Goal: Check status: Check status

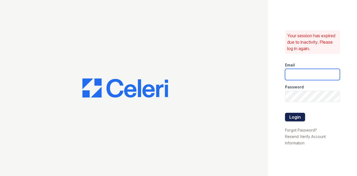
type input "[EMAIL_ADDRESS][DOMAIN_NAME]"
click at [302, 119] on button "Login" at bounding box center [295, 117] width 20 height 9
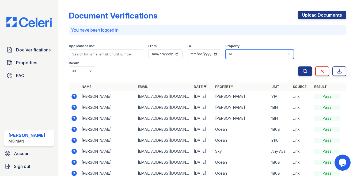
click at [247, 50] on select "All 100 John 1264 90W Marc Ocean PLG Sky" at bounding box center [260, 54] width 69 height 10
select select "131"
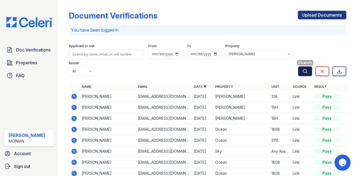
click at [303, 71] on icon "submit" at bounding box center [305, 71] width 5 height 5
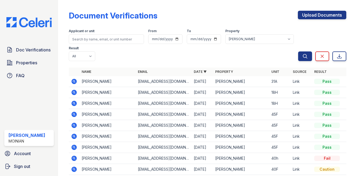
click at [227, 17] on div "Document Verifications Upload Documents" at bounding box center [208, 18] width 278 height 14
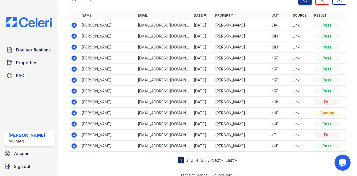
scroll to position [62, 0]
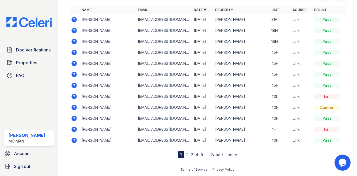
click at [187, 155] on link "2" at bounding box center [187, 154] width 2 height 5
